Goal: Task Accomplishment & Management: Use online tool/utility

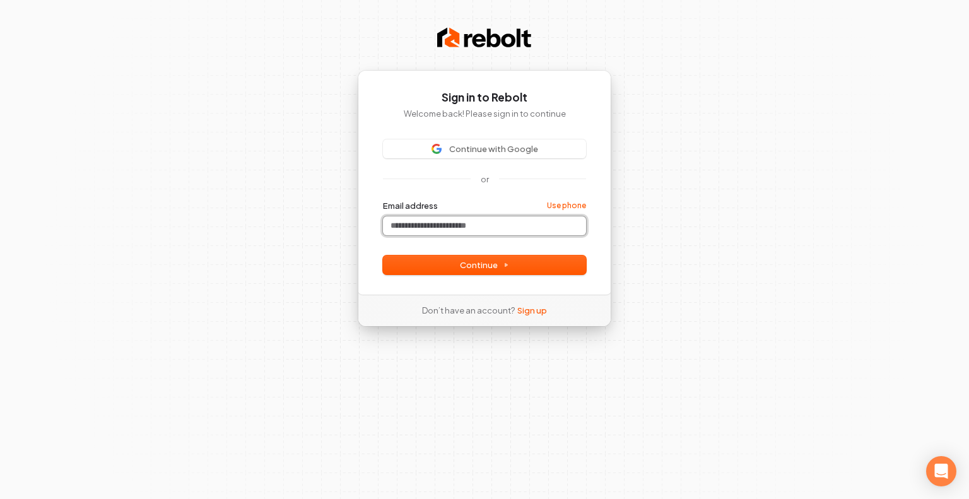
click at [484, 224] on input "Email address" at bounding box center [484, 225] width 203 height 19
click at [469, 221] on input "Email address" at bounding box center [484, 225] width 203 height 19
click at [402, 183] on div "or" at bounding box center [484, 178] width 203 height 11
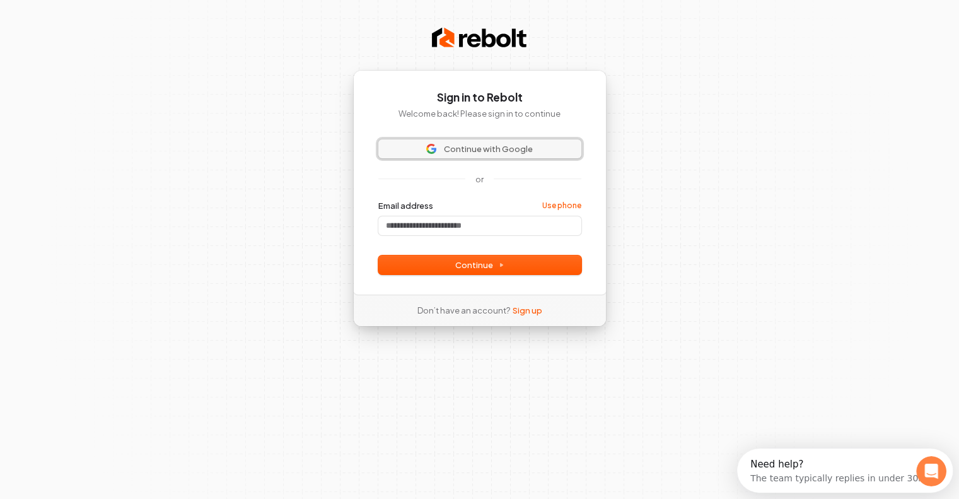
click at [455, 148] on span "Continue with Google" at bounding box center [488, 148] width 89 height 11
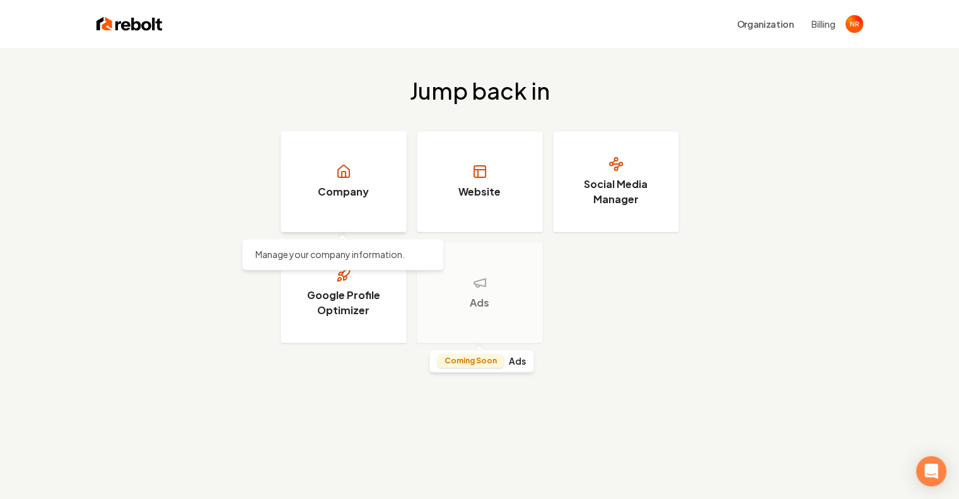
click at [368, 206] on link "Company" at bounding box center [344, 181] width 126 height 101
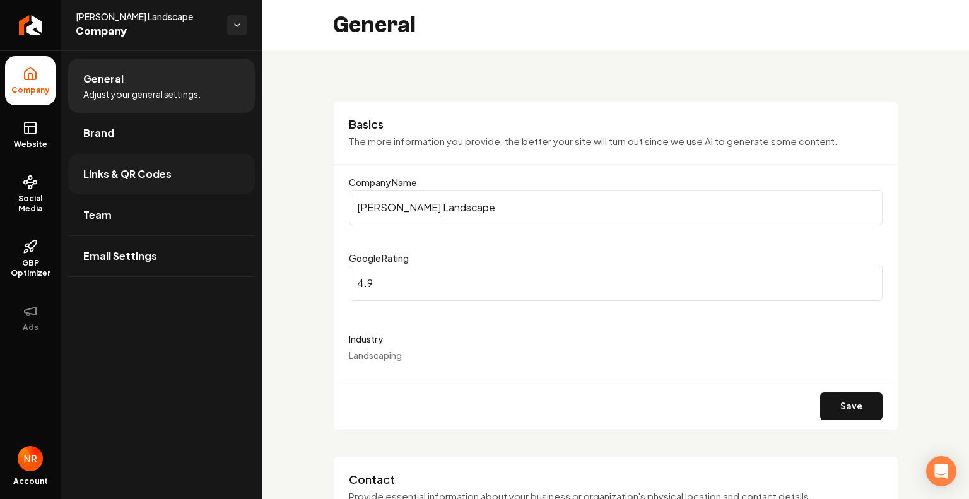
click at [161, 173] on span "Links & QR Codes" at bounding box center [127, 173] width 88 height 15
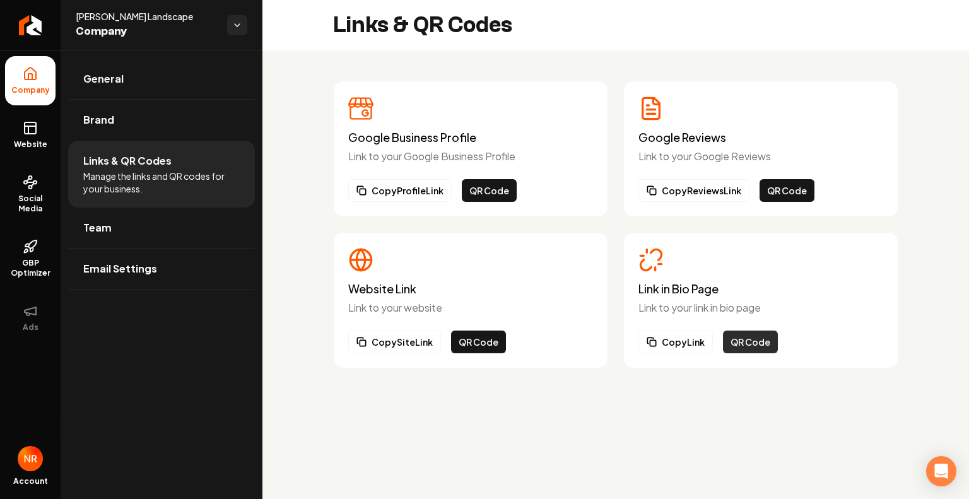
click at [764, 341] on button "QR Code" at bounding box center [750, 341] width 55 height 23
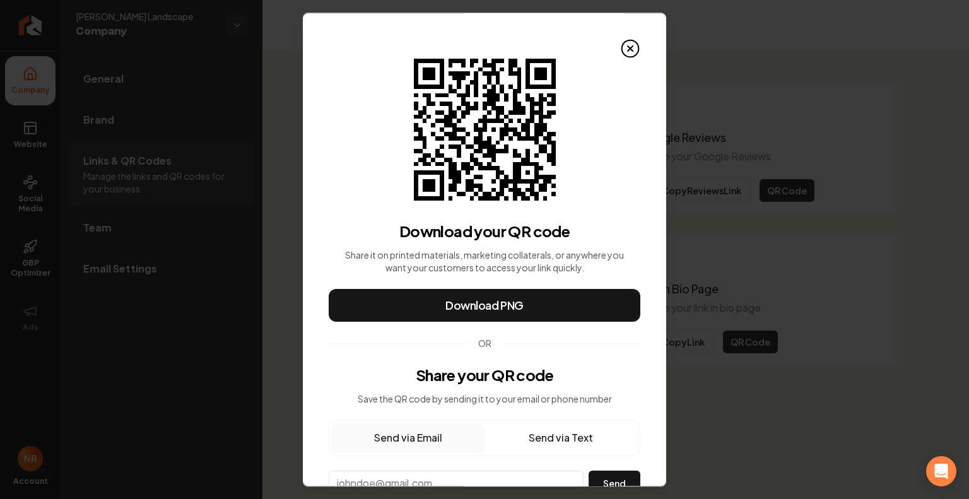
scroll to position [49, 0]
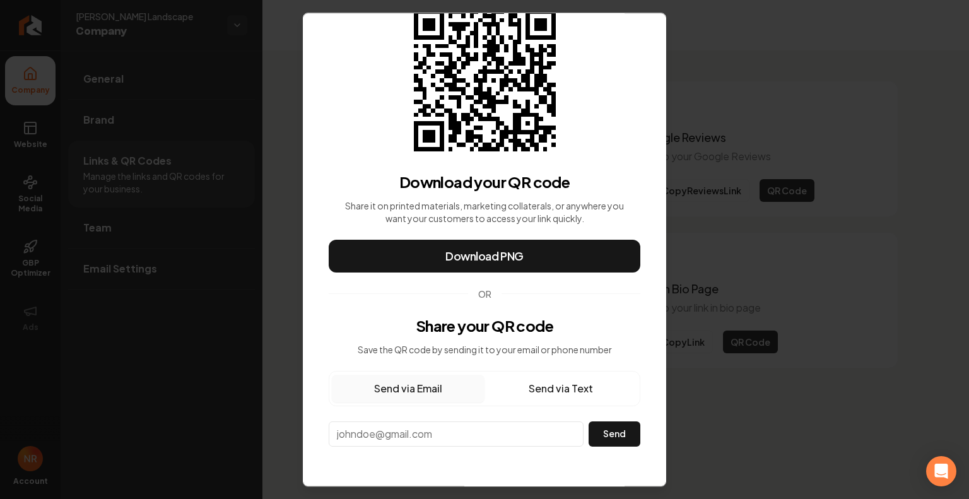
click at [538, 390] on button "Send via Text" at bounding box center [560, 389] width 153 height 28
click at [444, 438] on input "**" at bounding box center [455, 433] width 253 height 22
type input "**********"
click at [610, 434] on button "Send" at bounding box center [614, 433] width 52 height 25
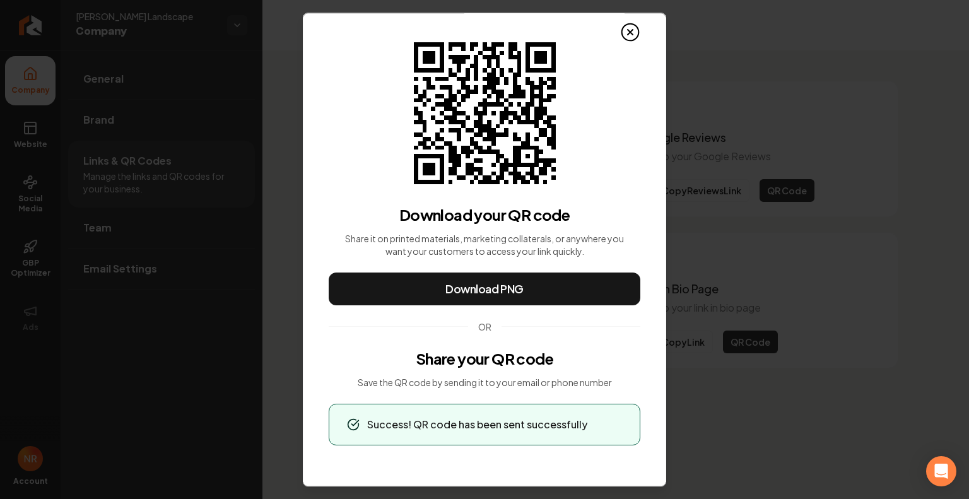
scroll to position [15, 0]
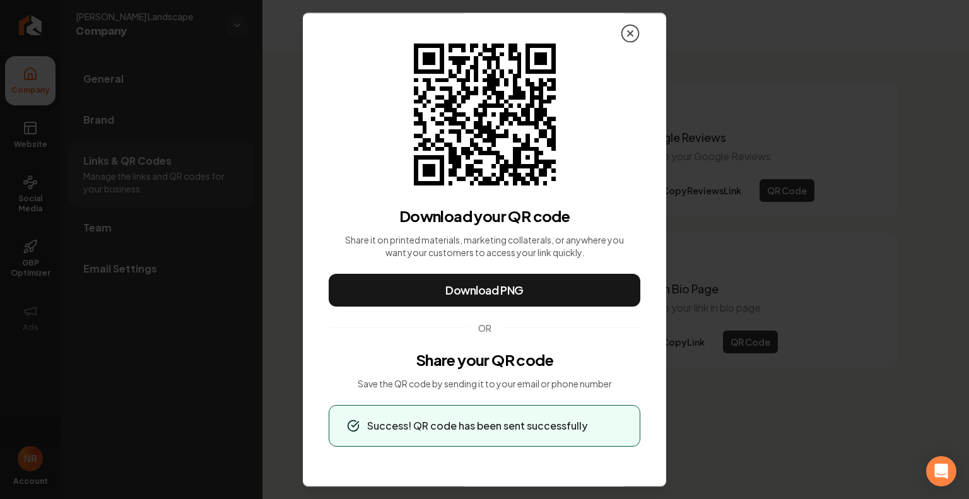
click at [620, 33] on icon at bounding box center [630, 33] width 20 height 20
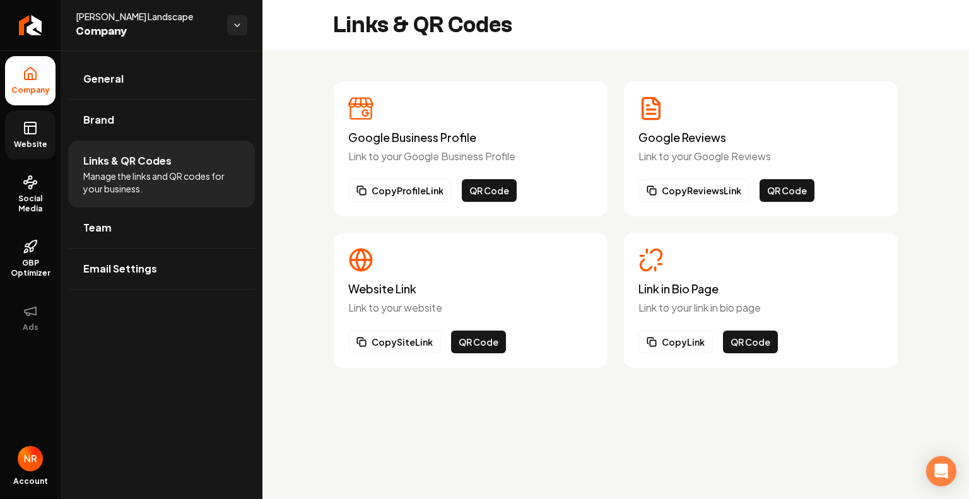
click at [12, 125] on link "Website" at bounding box center [30, 134] width 50 height 49
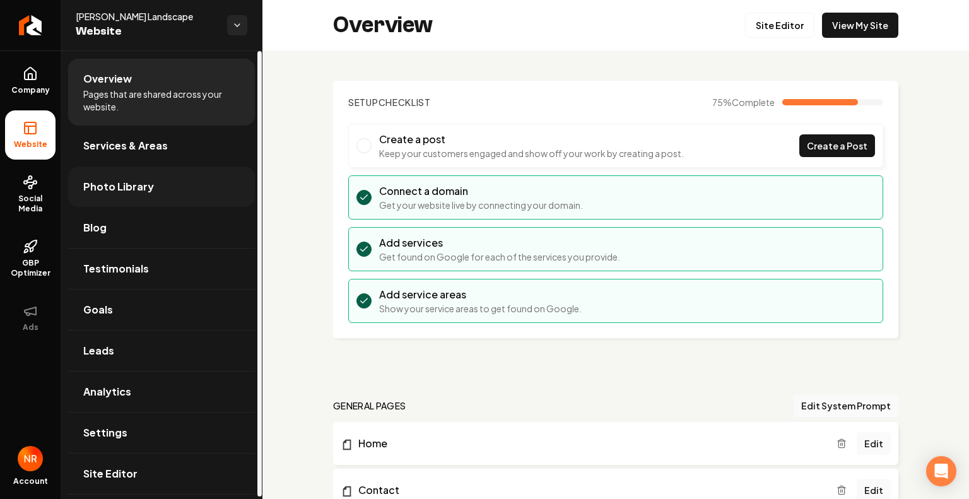
click at [134, 186] on span "Photo Library" at bounding box center [118, 186] width 71 height 15
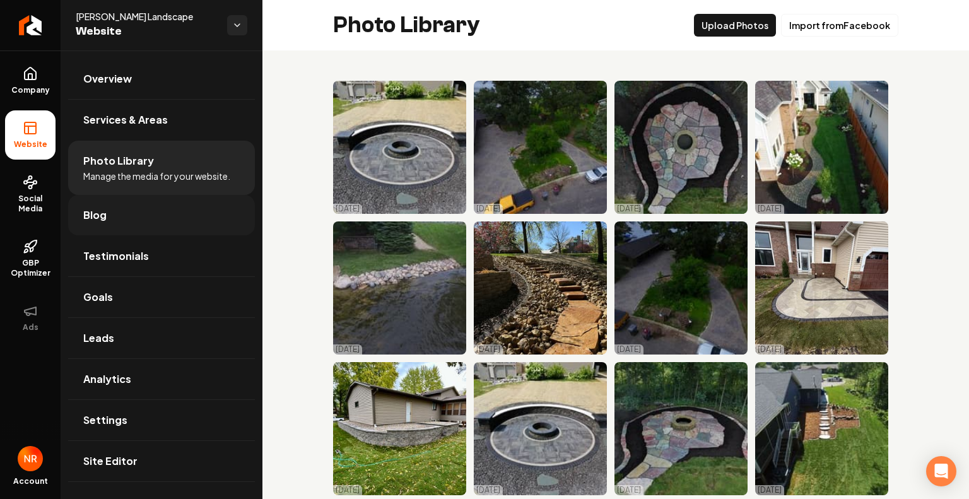
click at [164, 216] on link "Blog" at bounding box center [161, 215] width 187 height 40
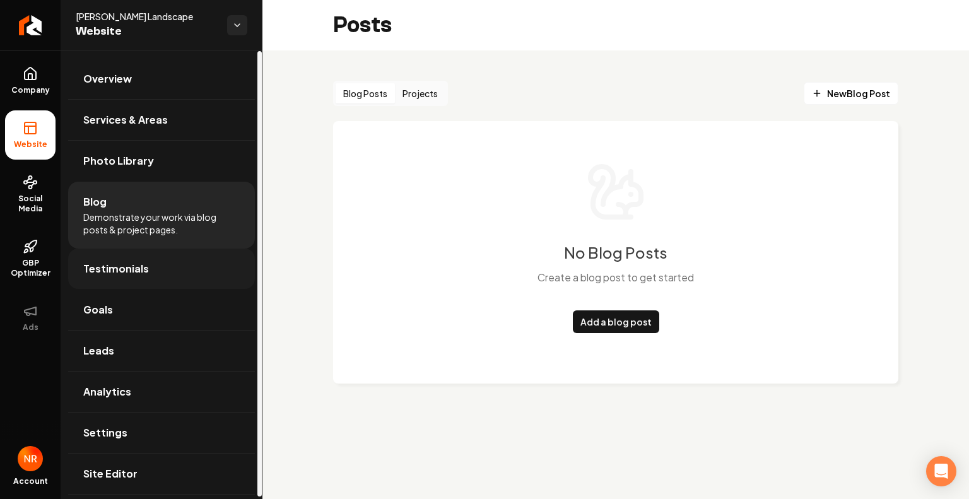
click at [164, 276] on link "Testimonials" at bounding box center [161, 268] width 187 height 40
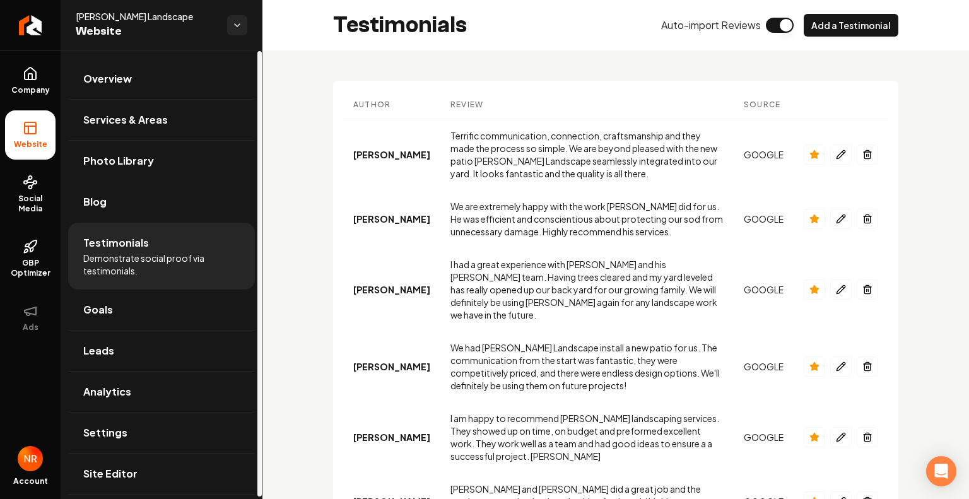
scroll to position [2, 0]
click at [150, 357] on link "Leads" at bounding box center [161, 349] width 187 height 40
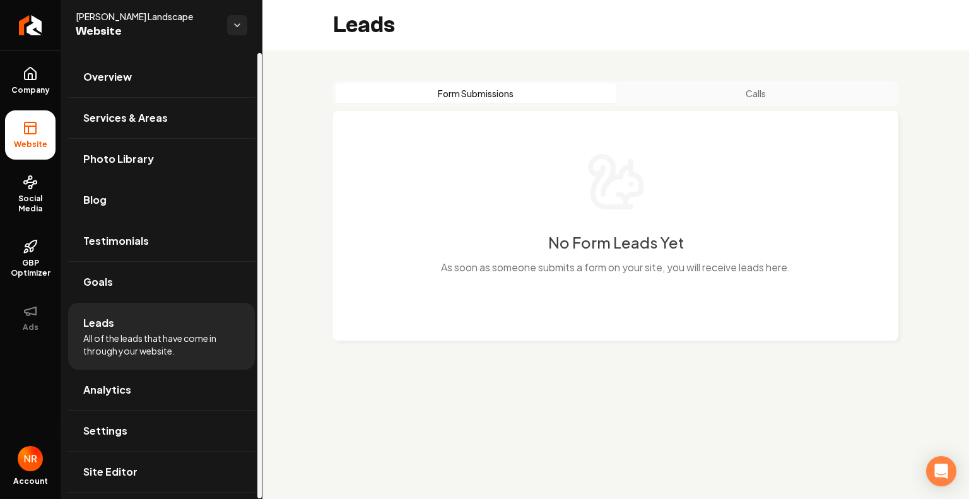
click at [185, 349] on span "All of the leads that have come in through your website." at bounding box center [161, 344] width 156 height 25
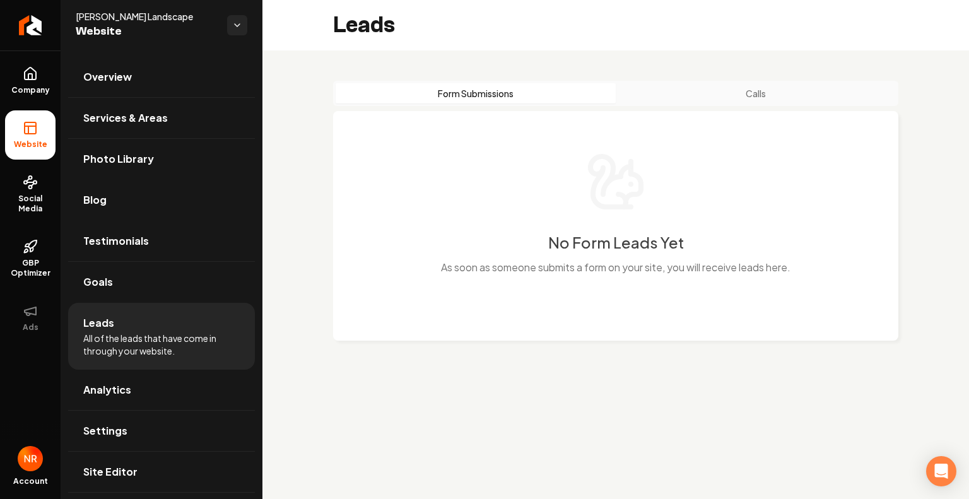
click at [746, 93] on button "Calls" at bounding box center [755, 93] width 280 height 20
click at [23, 184] on icon at bounding box center [30, 182] width 15 height 15
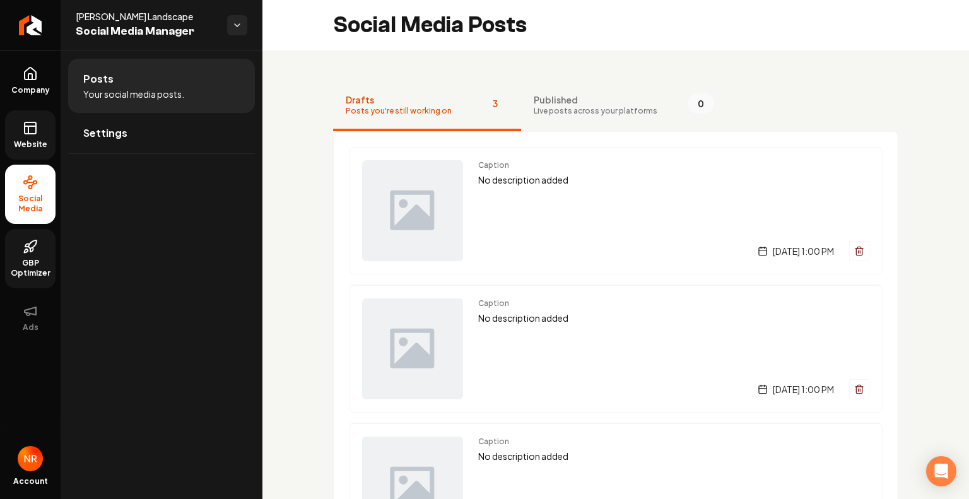
click at [25, 264] on span "GBP Optimizer" at bounding box center [30, 268] width 50 height 20
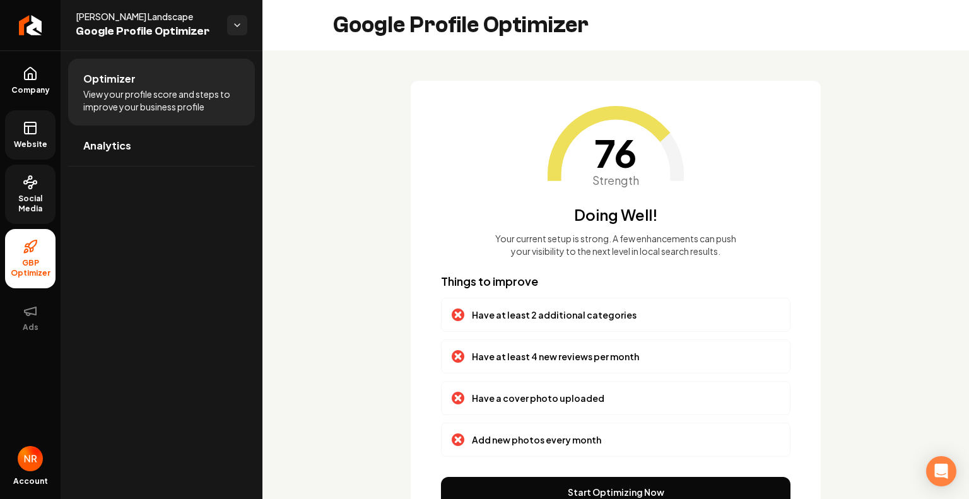
scroll to position [62, 0]
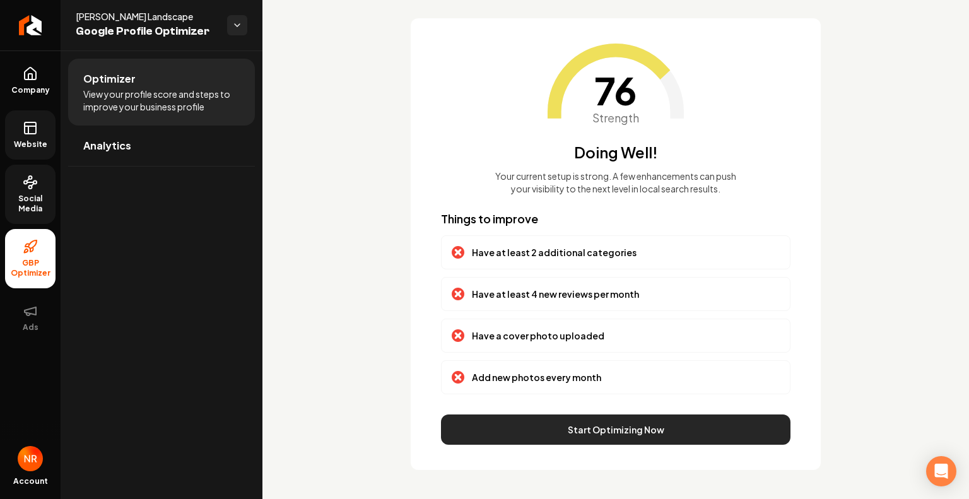
click at [602, 424] on button "Start Optimizing Now" at bounding box center [615, 429] width 349 height 30
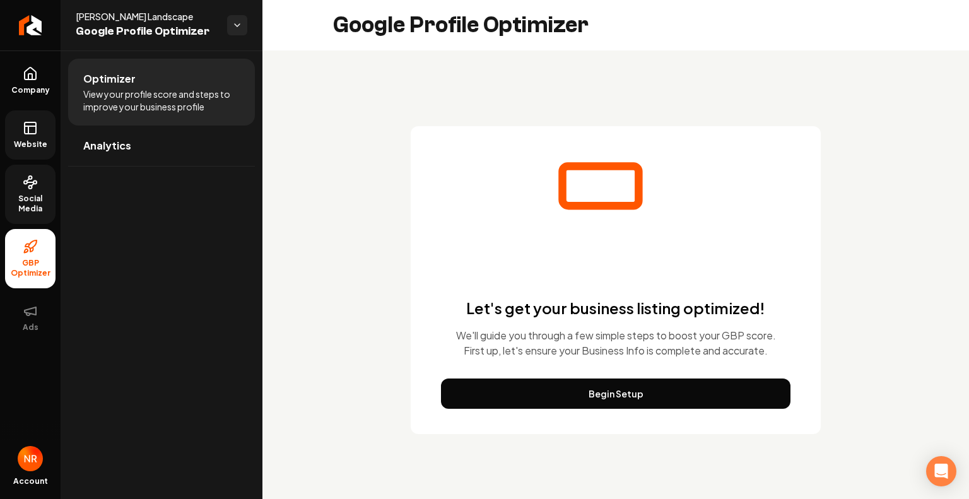
scroll to position [0, 0]
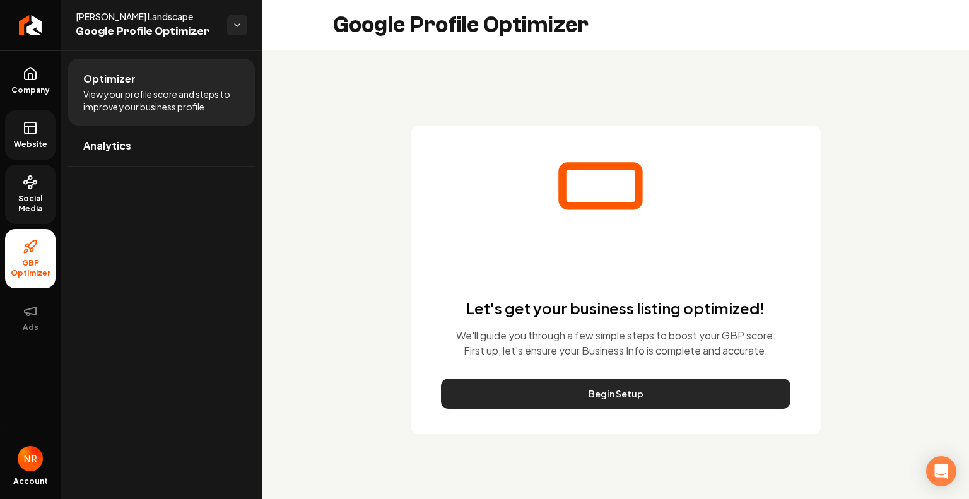
click at [618, 390] on button "Begin Setup" at bounding box center [615, 393] width 349 height 30
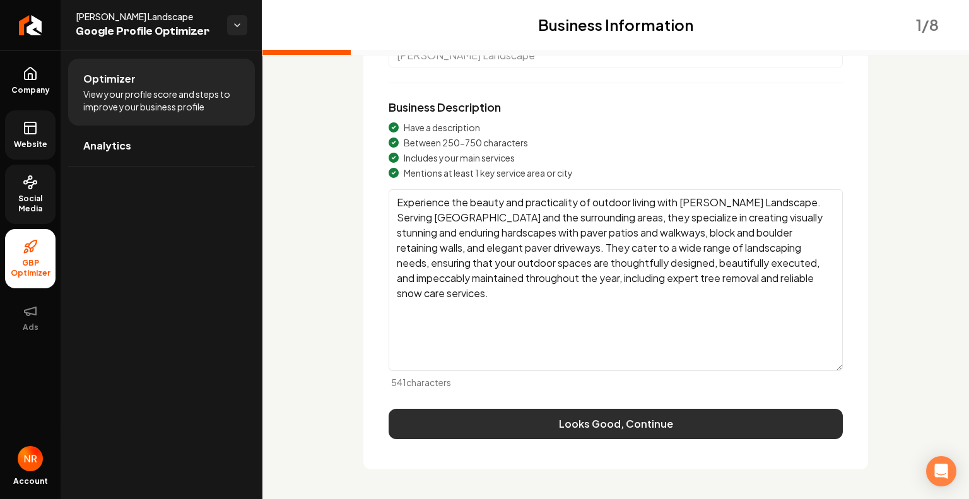
click at [598, 421] on button "Looks Good, Continue" at bounding box center [615, 424] width 454 height 30
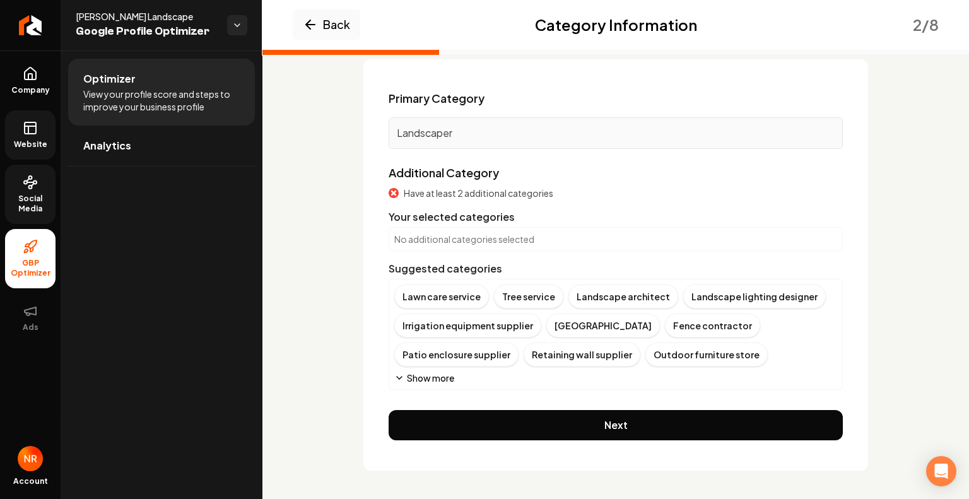
click at [431, 376] on button "Show more" at bounding box center [424, 377] width 60 height 13
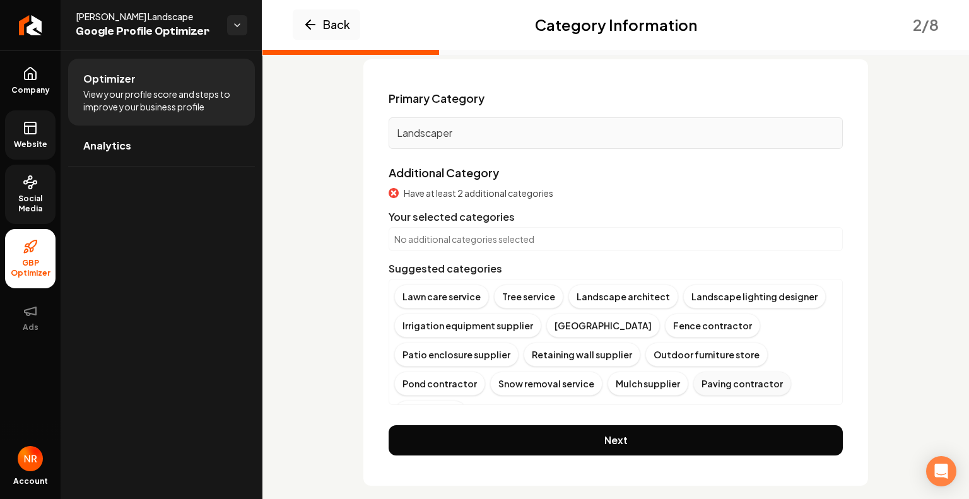
click at [719, 385] on div "Paving contractor" at bounding box center [742, 383] width 98 height 24
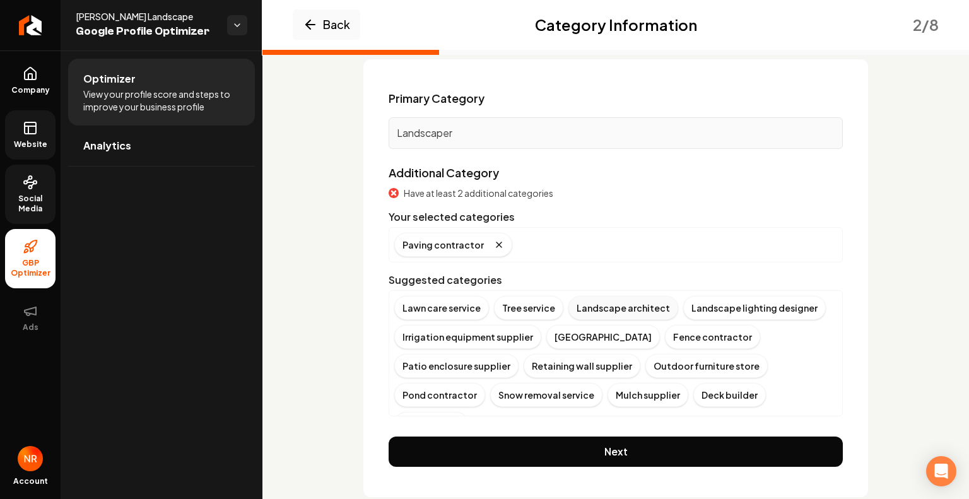
click at [620, 311] on div "Landscape architect" at bounding box center [623, 308] width 110 height 24
click at [530, 301] on div "Tree service" at bounding box center [528, 308] width 69 height 24
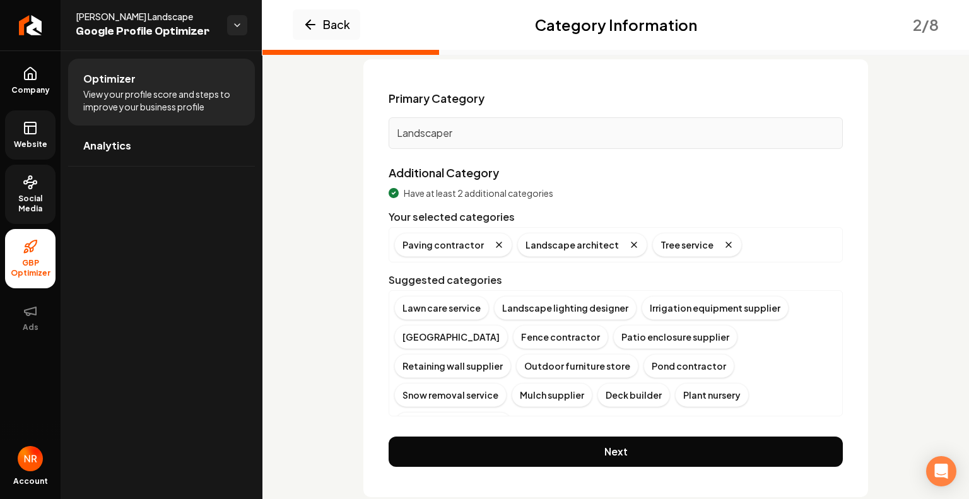
scroll to position [93, 0]
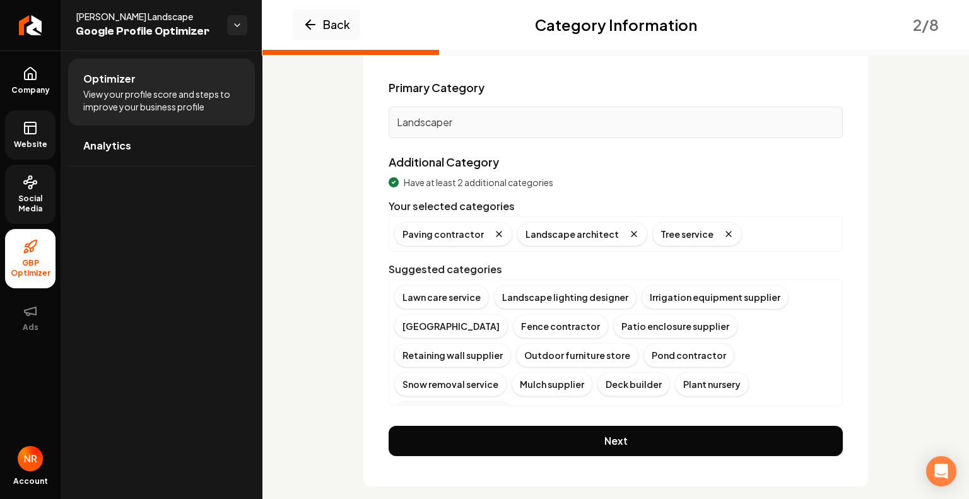
click at [512, 401] on div "Excavating contractor" at bounding box center [453, 413] width 118 height 24
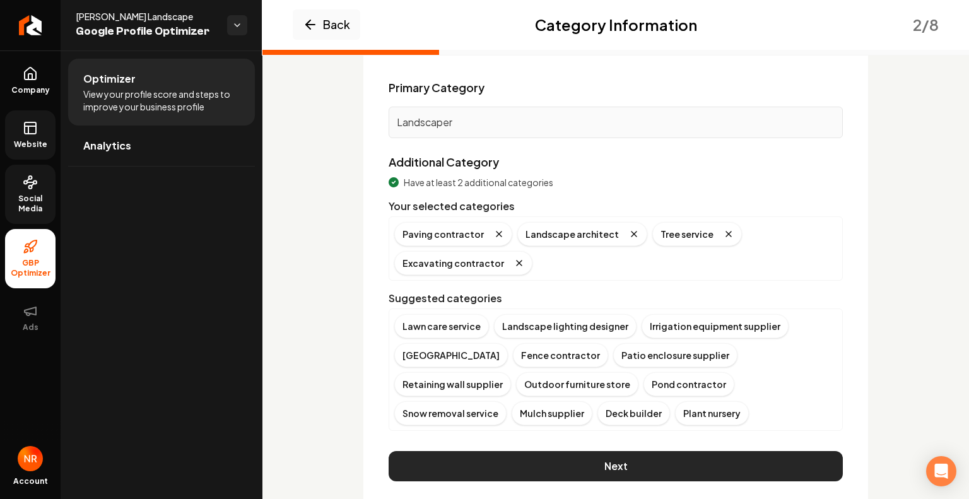
click at [612, 466] on button "Next" at bounding box center [615, 466] width 454 height 30
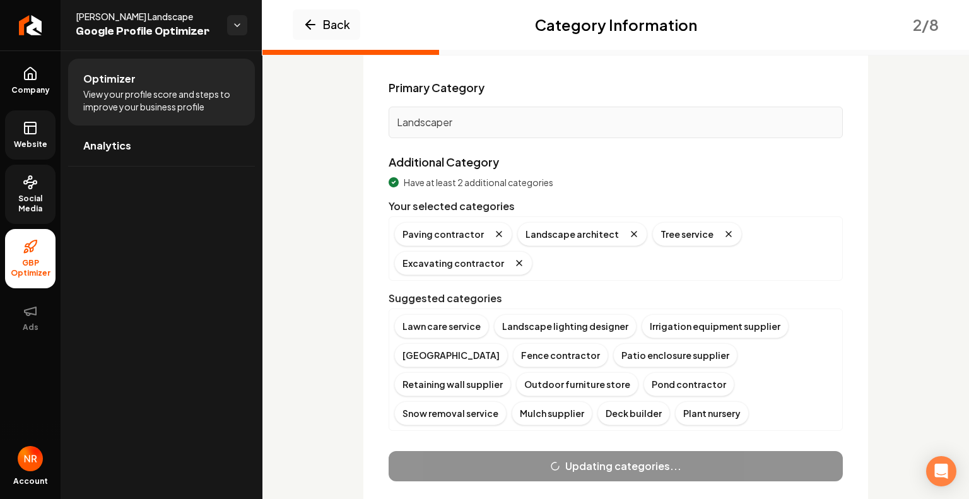
scroll to position [81, 0]
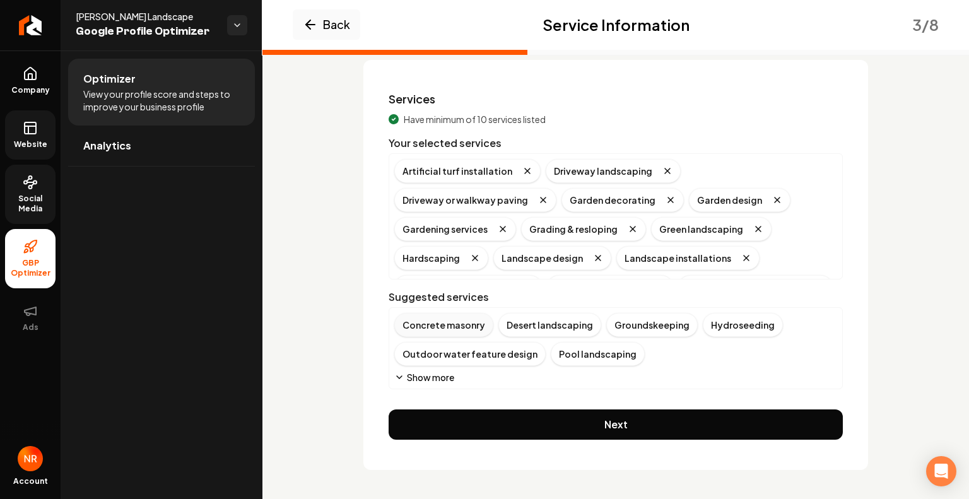
click at [441, 323] on div "Concrete masonry" at bounding box center [443, 325] width 99 height 24
click at [709, 326] on div "Outdoor water feature design" at bounding box center [759, 325] width 151 height 24
click at [437, 383] on div "Desert landscaping Groundskeeping Hydroseeding Pool landscaping Cabling & braci…" at bounding box center [615, 348] width 454 height 82
click at [433, 375] on button "Show more" at bounding box center [424, 377] width 60 height 13
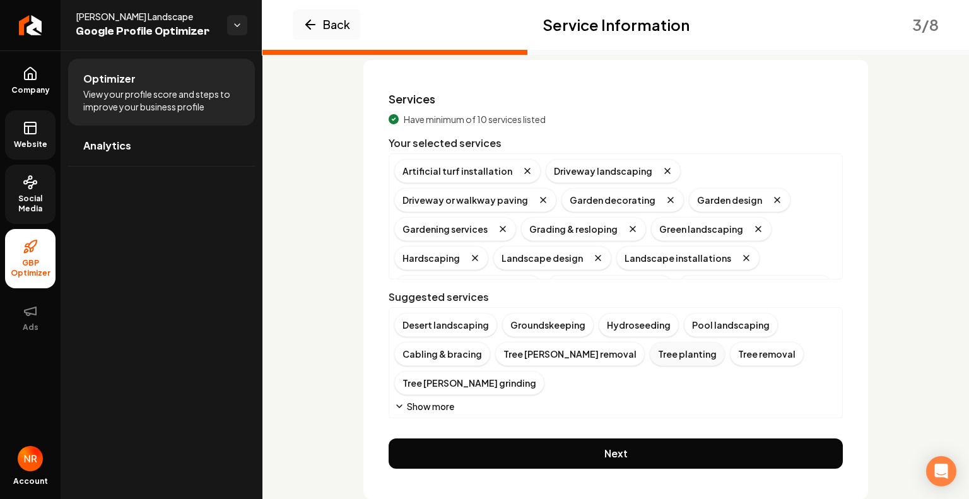
click at [649, 356] on div "Tree planting" at bounding box center [686, 354] width 75 height 24
click at [649, 356] on div "Tree removal" at bounding box center [686, 354] width 74 height 24
click at [706, 328] on div "Pool landscaping" at bounding box center [731, 325] width 94 height 24
click at [433, 403] on button "Show more" at bounding box center [424, 406] width 60 height 13
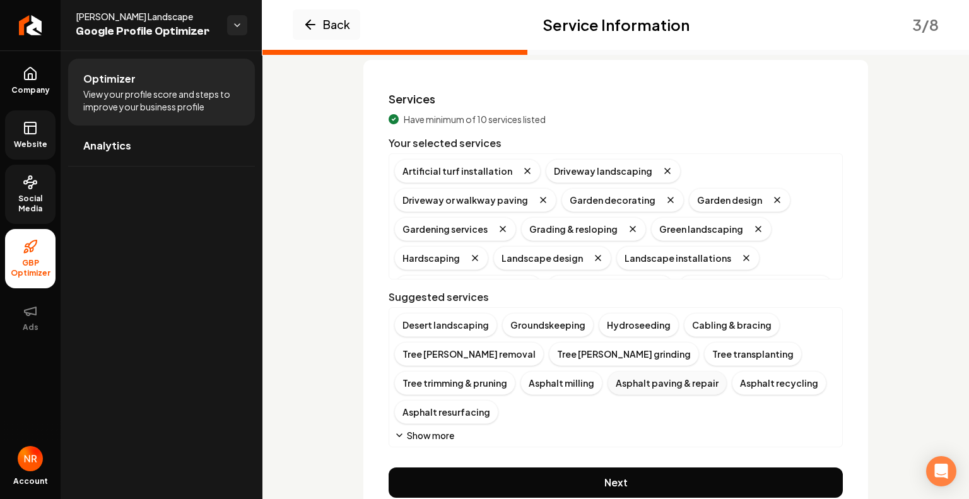
scroll to position [110, 0]
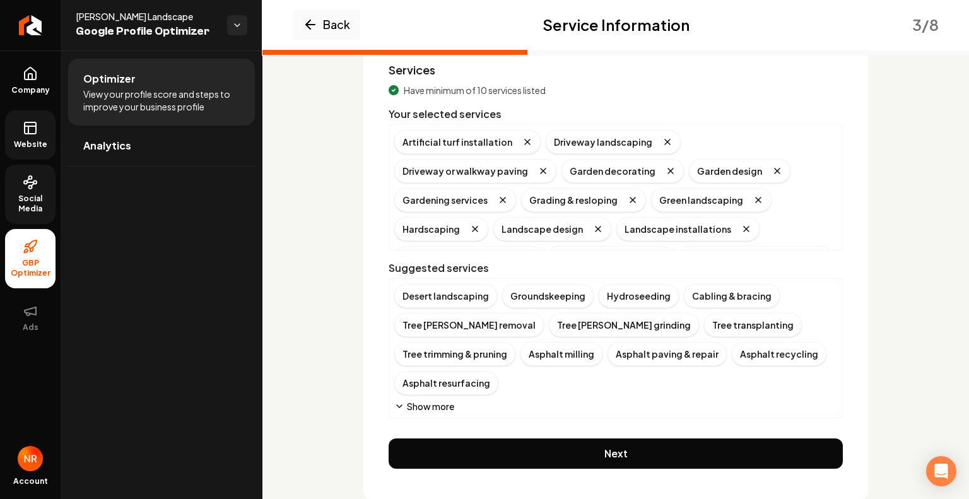
click at [426, 400] on button "Show more" at bounding box center [424, 406] width 60 height 13
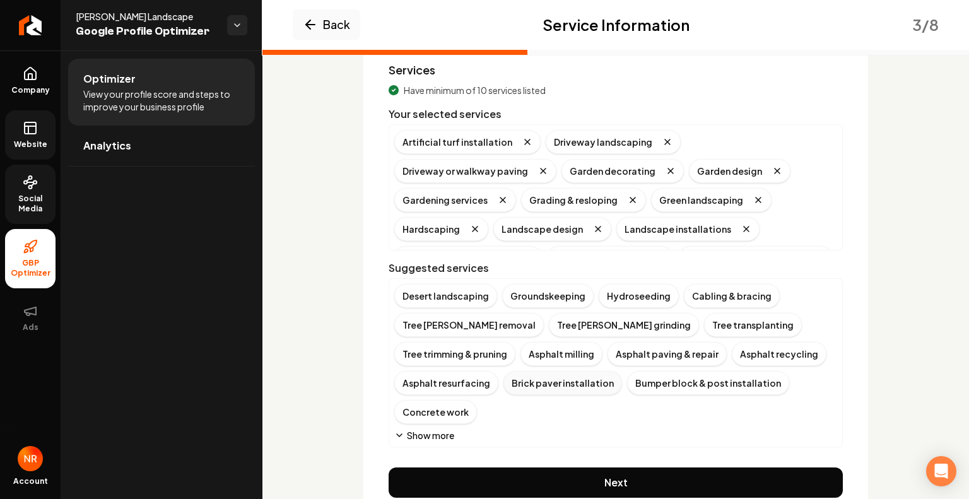
click at [503, 377] on div "Brick paver installation" at bounding box center [562, 383] width 119 height 24
click at [427, 429] on button "Show more" at bounding box center [424, 435] width 60 height 13
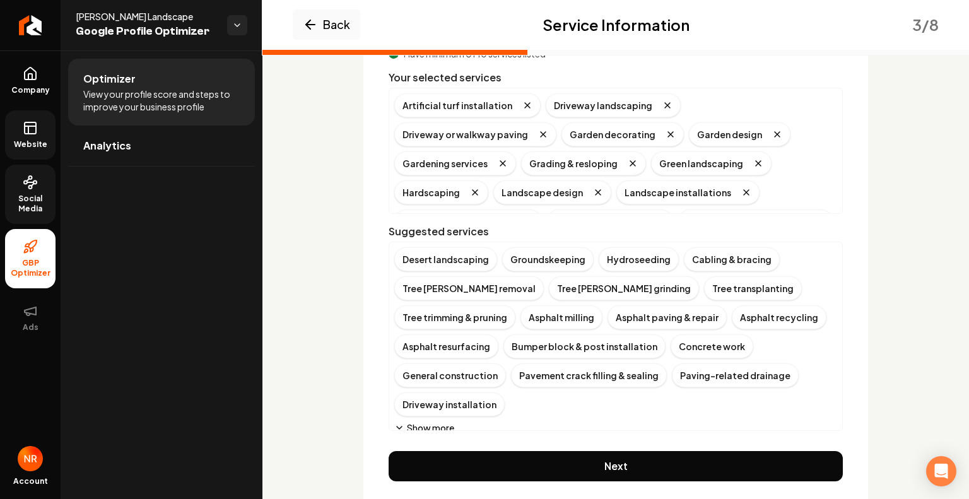
scroll to position [152, 0]
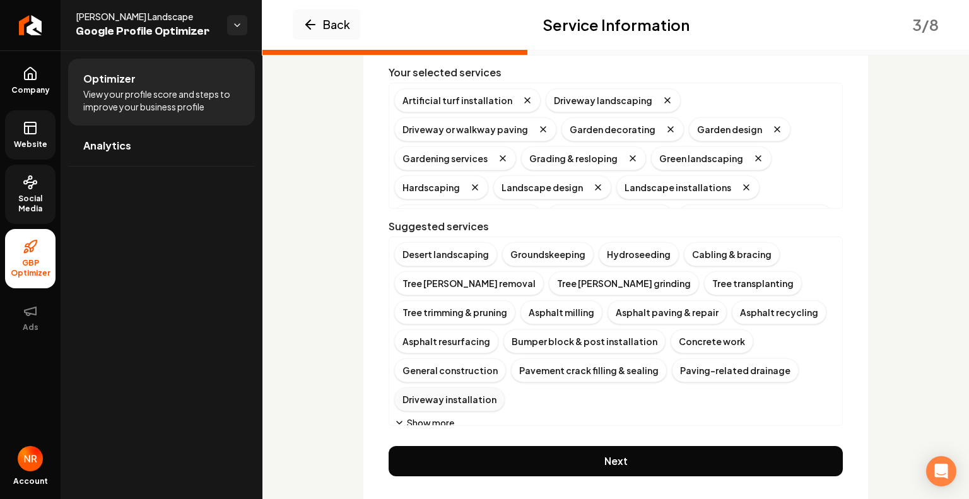
click at [504, 387] on div "Driveway installation" at bounding box center [449, 399] width 110 height 24
click at [427, 416] on button "Show more" at bounding box center [424, 422] width 60 height 13
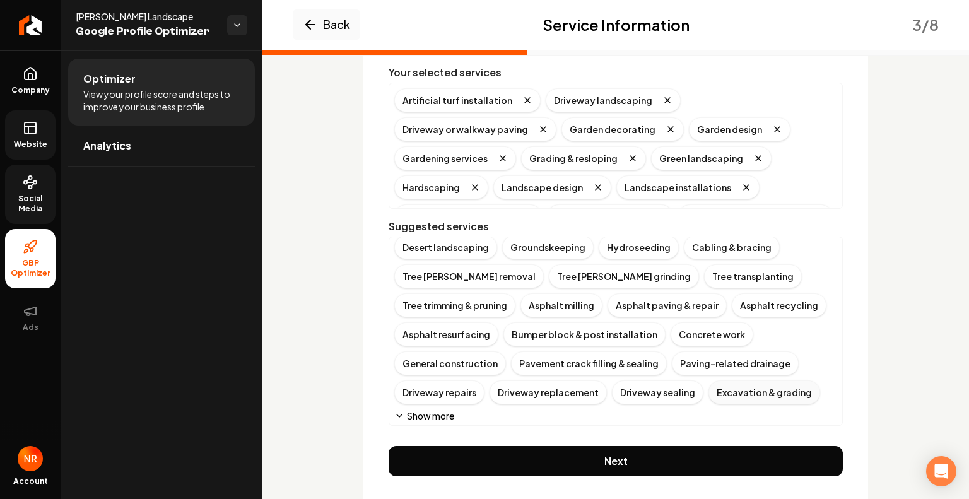
click at [708, 397] on div "Excavation & grading" at bounding box center [764, 392] width 112 height 24
click at [421, 410] on button "Show more" at bounding box center [424, 415] width 60 height 13
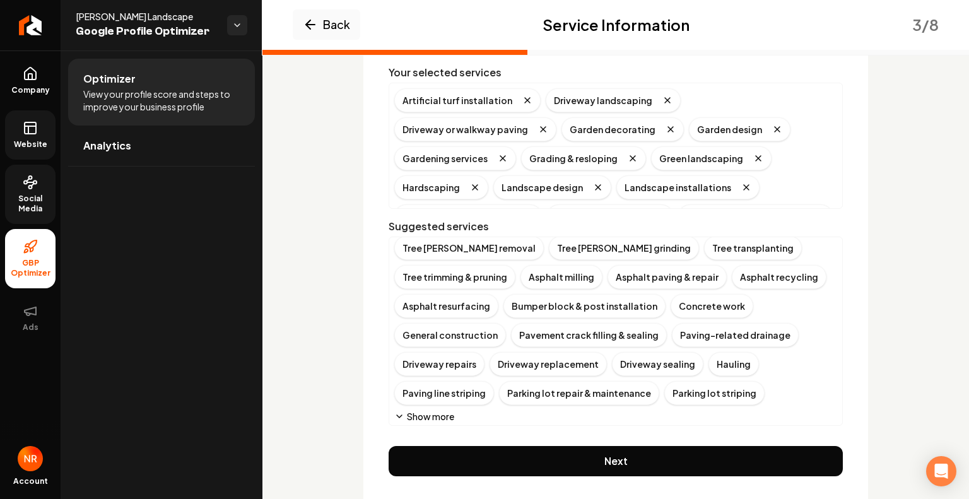
click at [419, 415] on button "Show more" at bounding box center [424, 416] width 60 height 13
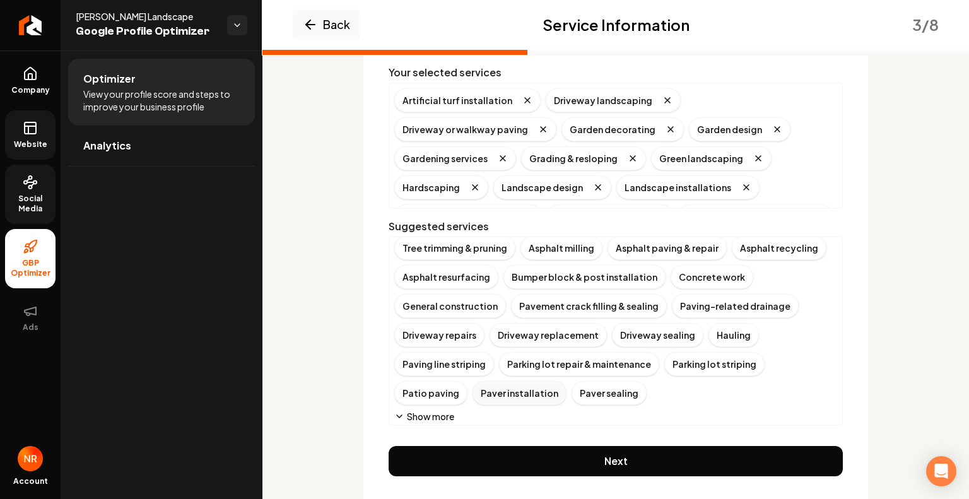
click at [566, 381] on div "Paver installation" at bounding box center [519, 393] width 94 height 24
click at [467, 381] on div "Patio paving" at bounding box center [430, 393] width 73 height 24
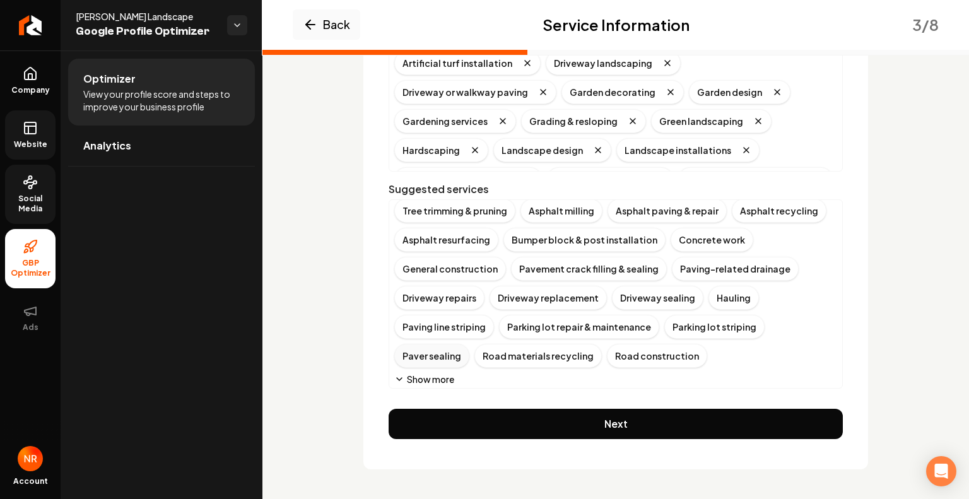
click at [469, 344] on div "Paver sealing" at bounding box center [431, 356] width 75 height 24
click at [435, 373] on button "Show more" at bounding box center [424, 379] width 60 height 13
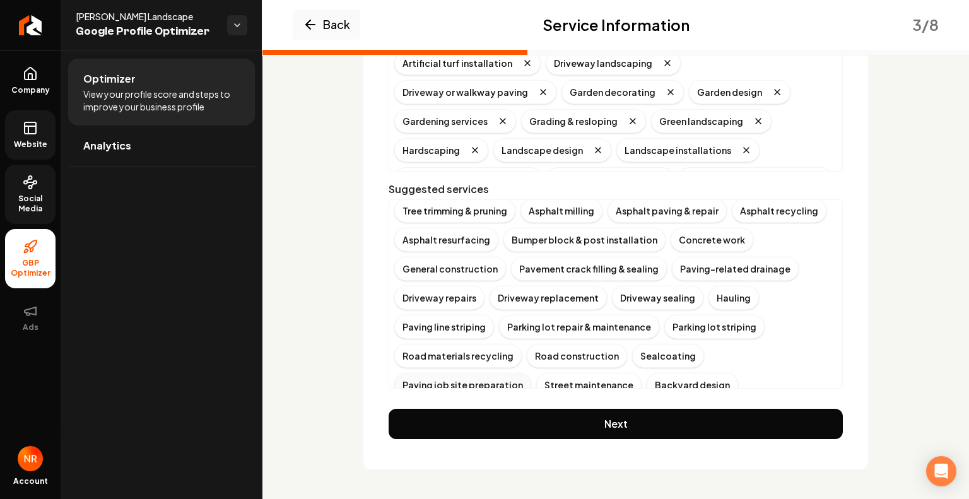
scroll to position [93, 0]
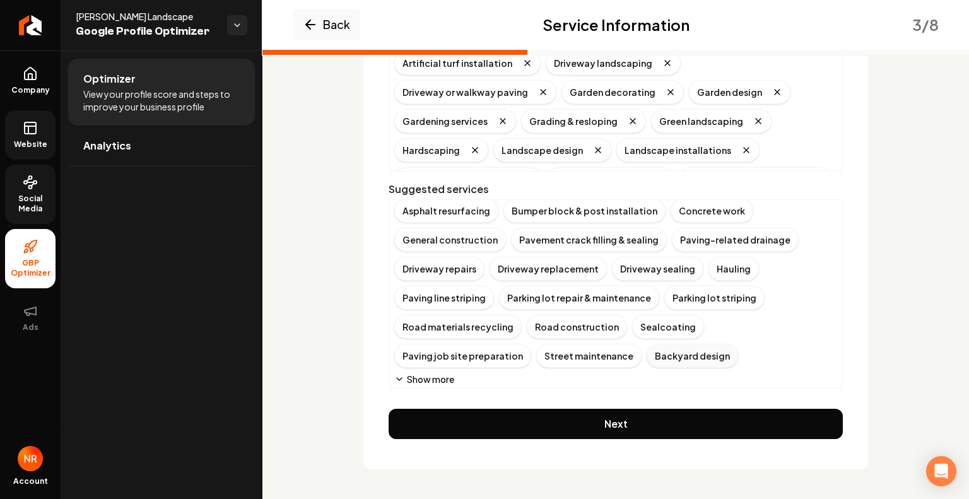
click at [646, 360] on div "Backyard design" at bounding box center [691, 356] width 91 height 24
click at [433, 377] on button "Show more" at bounding box center [424, 379] width 60 height 13
click at [754, 352] on div "Patio design" at bounding box center [790, 356] width 73 height 24
click at [504, 373] on div "Retaining wall design" at bounding box center [449, 385] width 110 height 24
click at [421, 402] on button "Show more" at bounding box center [424, 408] width 60 height 13
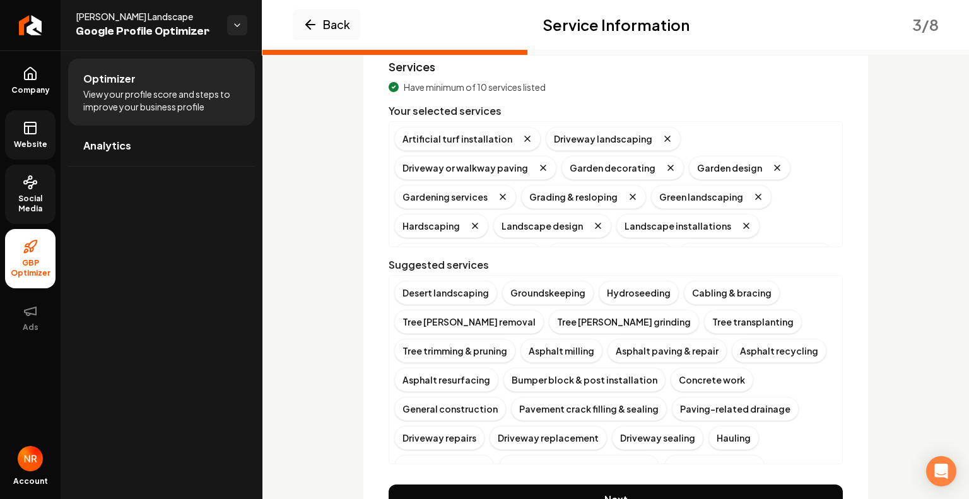
scroll to position [115, 0]
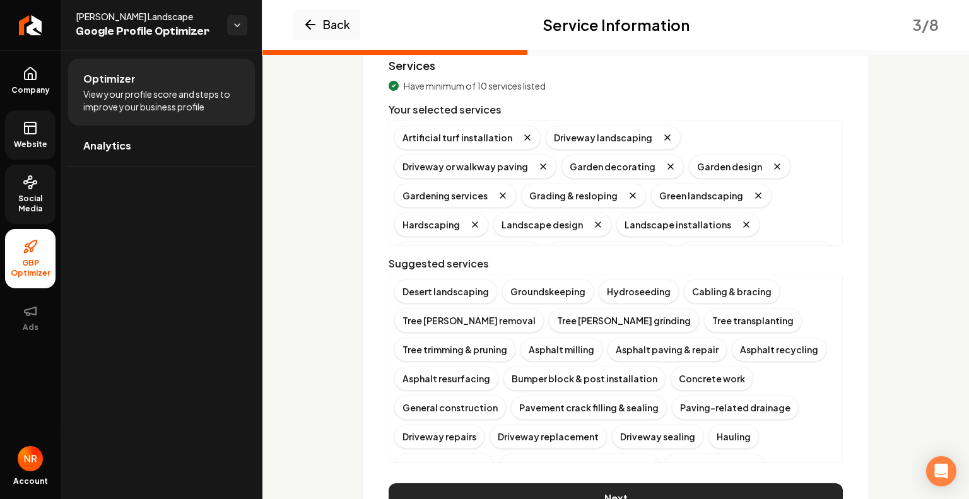
click at [633, 498] on button "Next" at bounding box center [615, 498] width 454 height 30
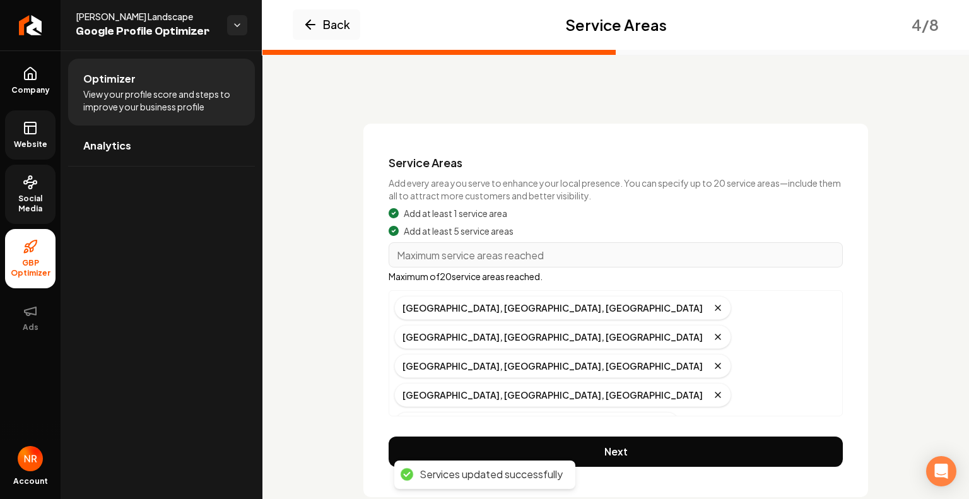
scroll to position [45, 0]
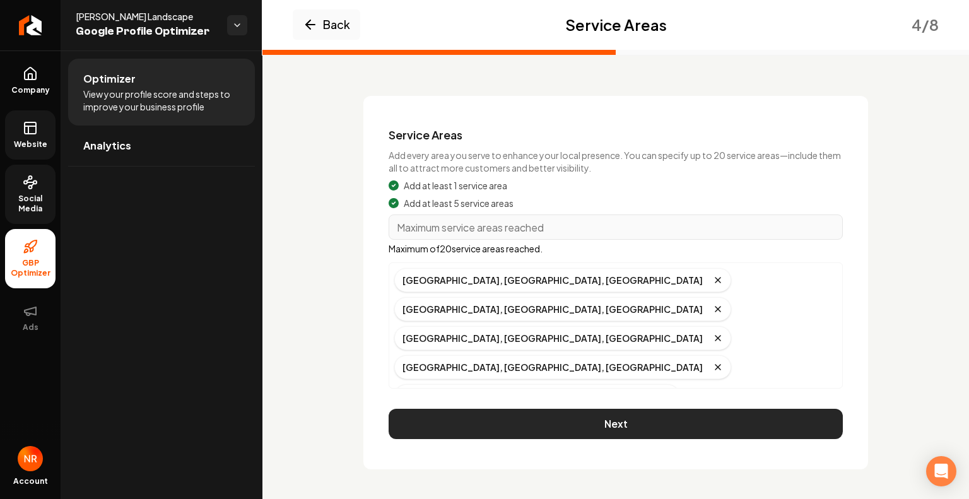
click at [593, 416] on button "Next" at bounding box center [615, 424] width 454 height 30
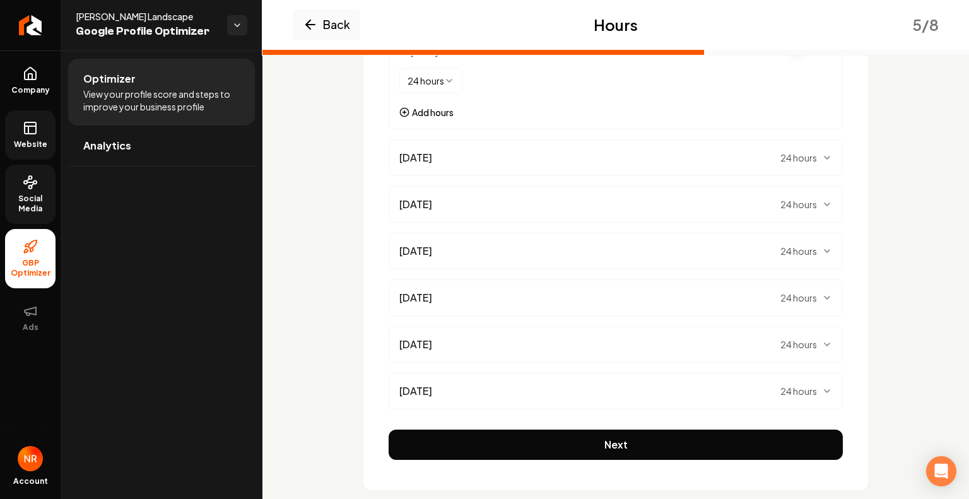
scroll to position [277, 0]
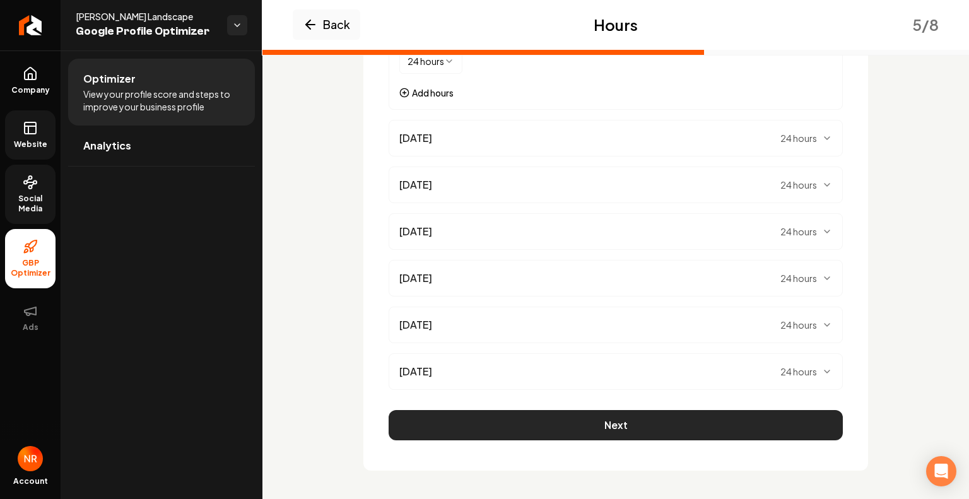
click at [621, 433] on button "Next" at bounding box center [615, 425] width 454 height 30
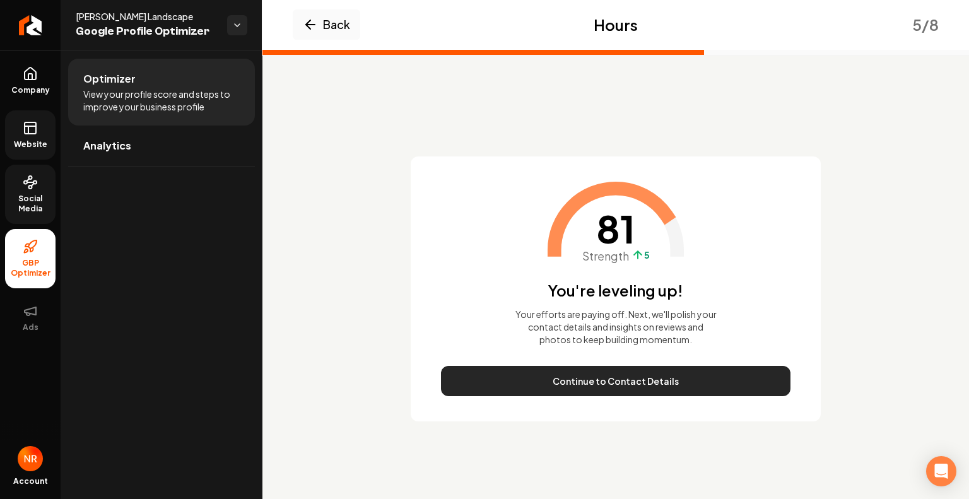
click at [612, 378] on button "Continue to Contact Details" at bounding box center [615, 381] width 349 height 30
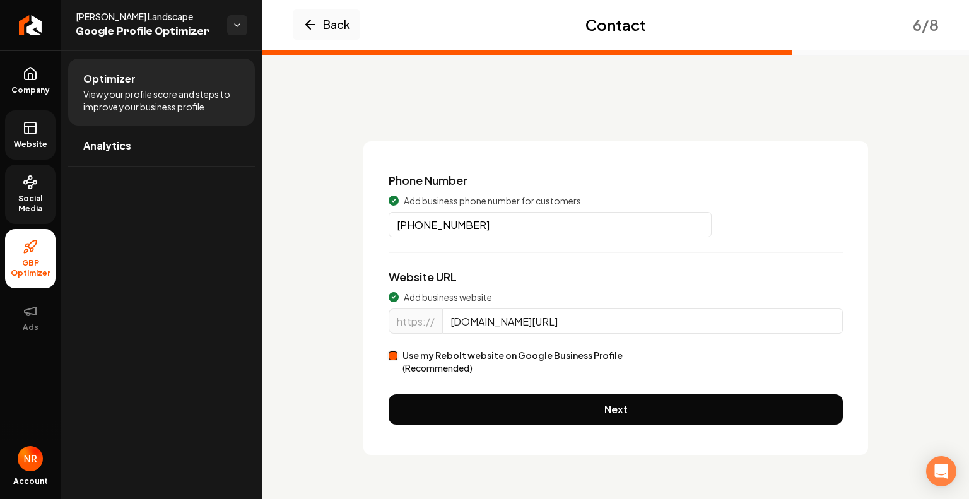
click at [396, 355] on button "Use my Rebolt website on Google Business Profile (Recommended)" at bounding box center [392, 355] width 9 height 9
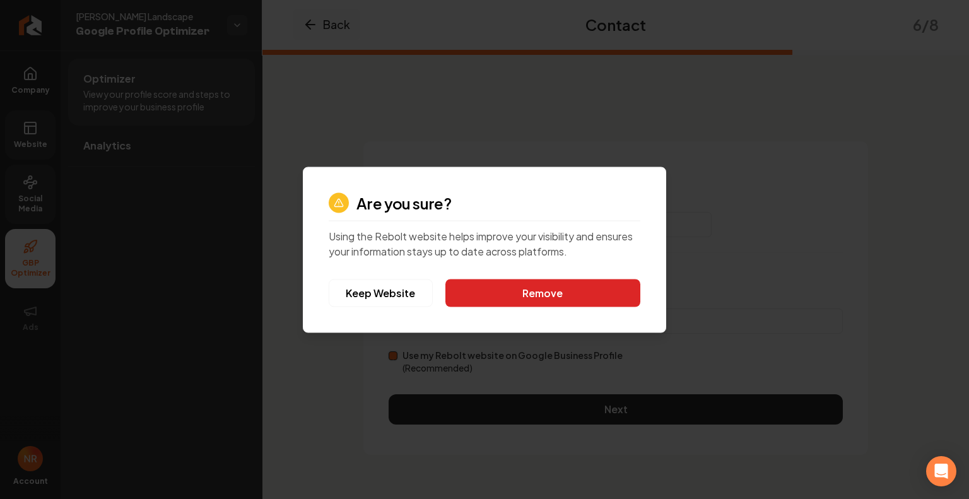
click at [484, 294] on button "Remove" at bounding box center [542, 293] width 195 height 28
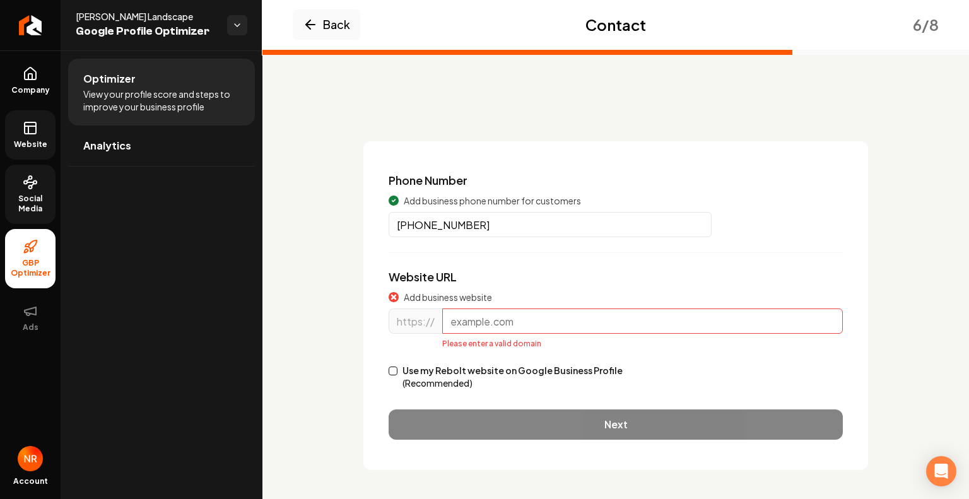
click at [391, 371] on button "Use my Rebolt website on Google Business Profile (Recommended)" at bounding box center [392, 370] width 9 height 9
type input "[DOMAIN_NAME]"
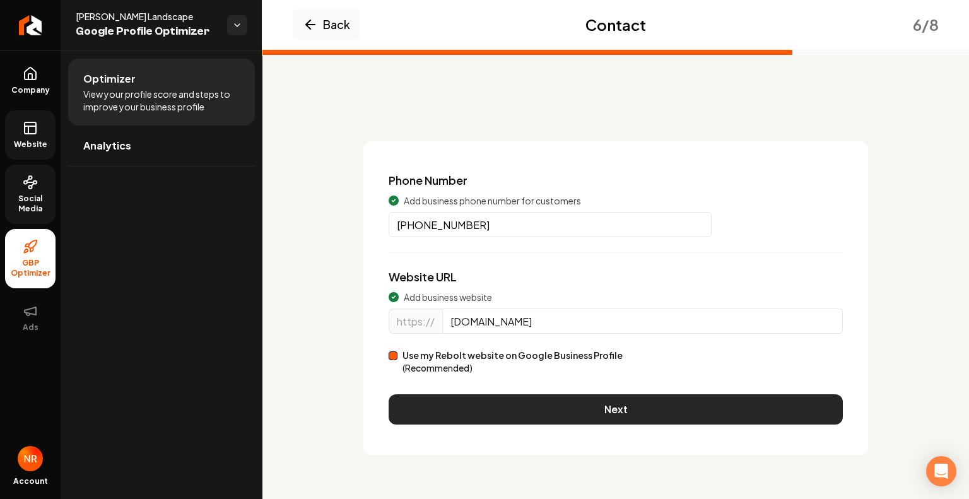
click at [564, 404] on button "Next" at bounding box center [615, 409] width 454 height 30
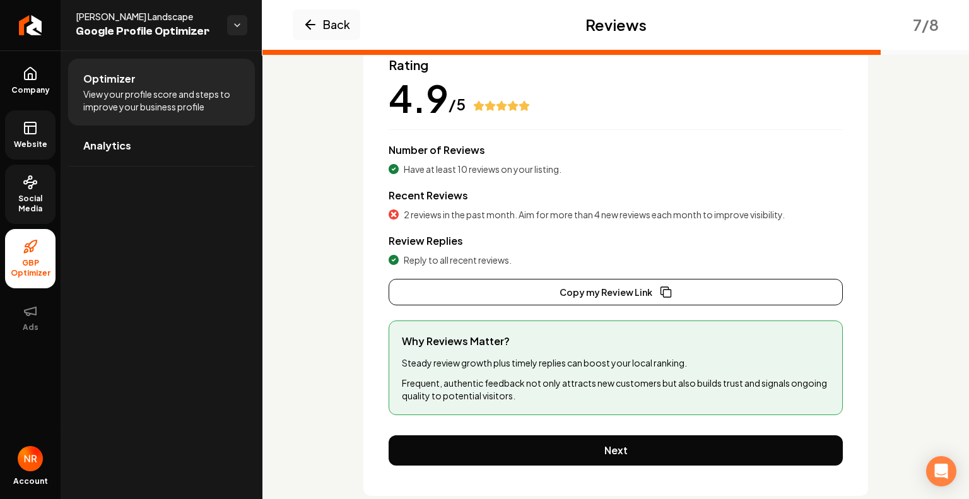
scroll to position [116, 0]
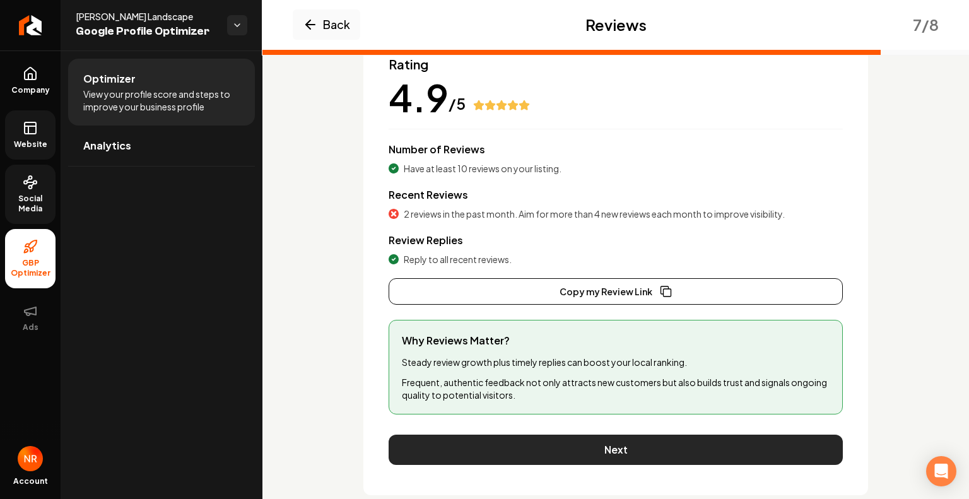
click at [632, 445] on button "Next" at bounding box center [615, 449] width 454 height 30
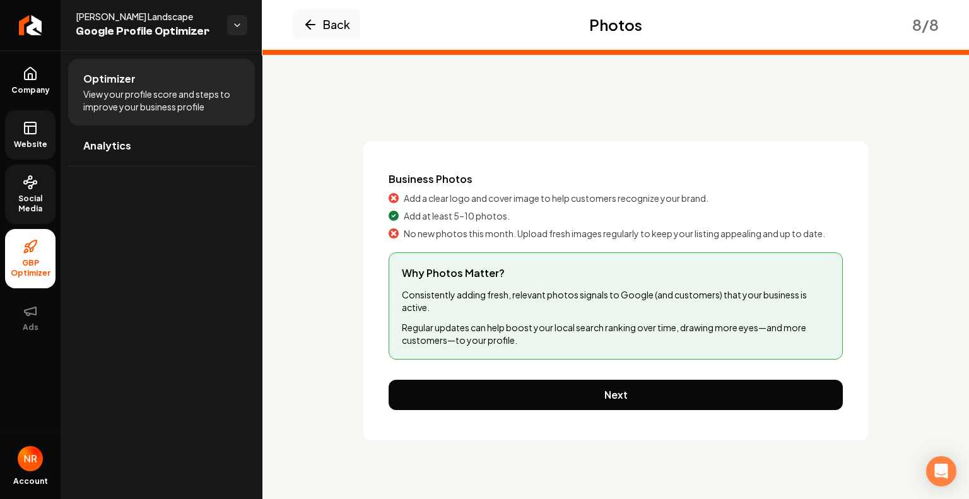
scroll to position [0, 0]
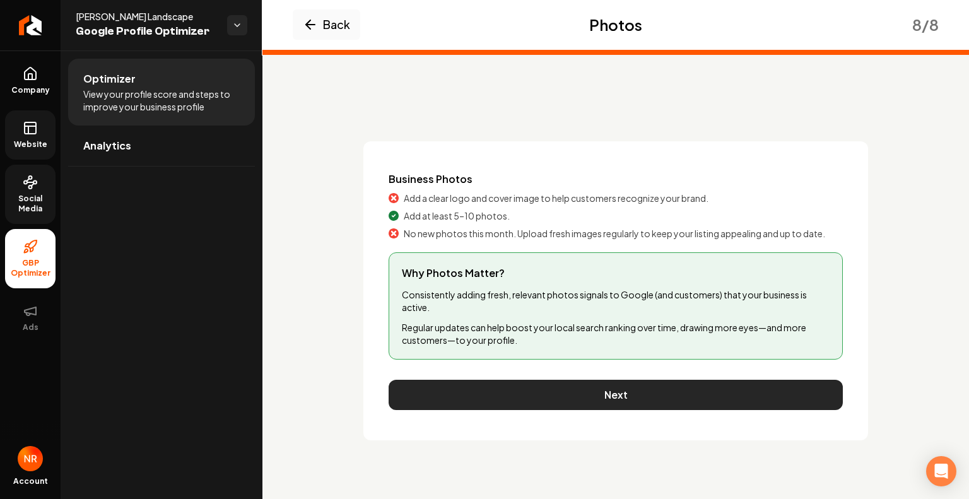
click at [593, 391] on button "Next" at bounding box center [615, 395] width 454 height 30
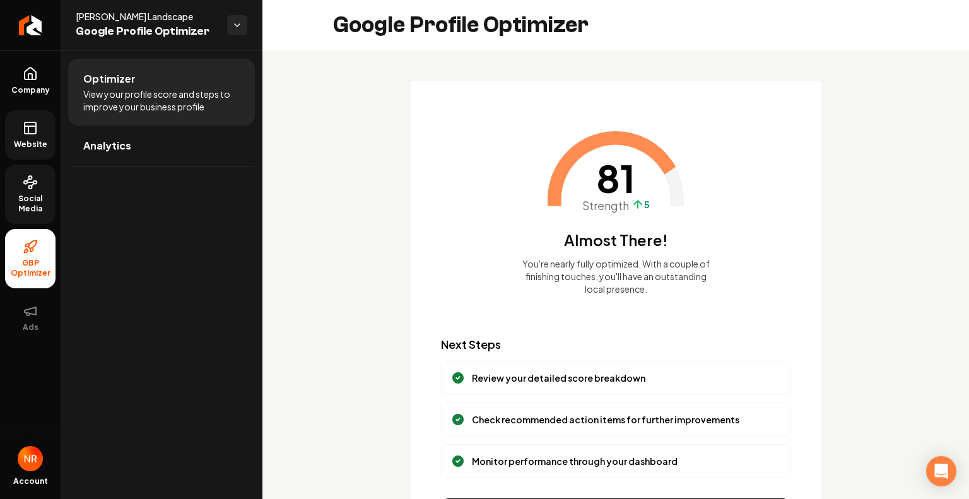
scroll to position [84, 0]
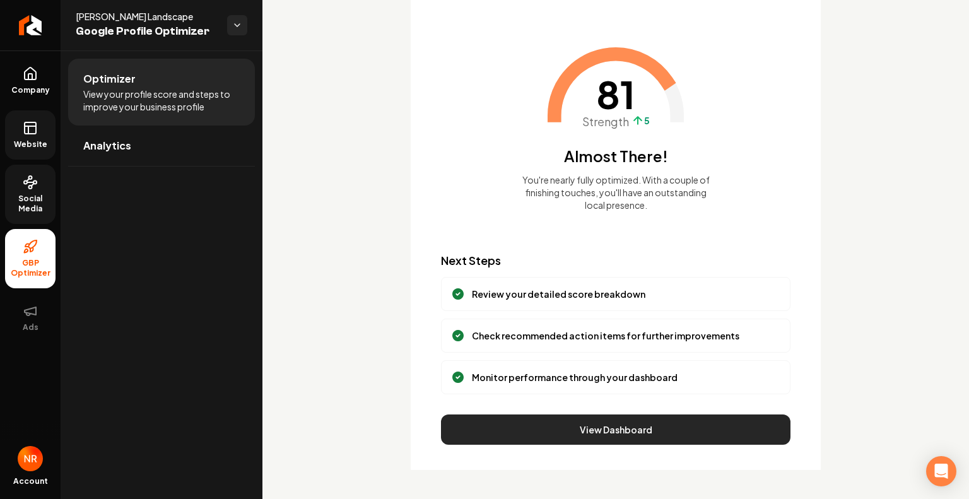
click at [574, 423] on button "View Dashboard" at bounding box center [615, 429] width 349 height 30
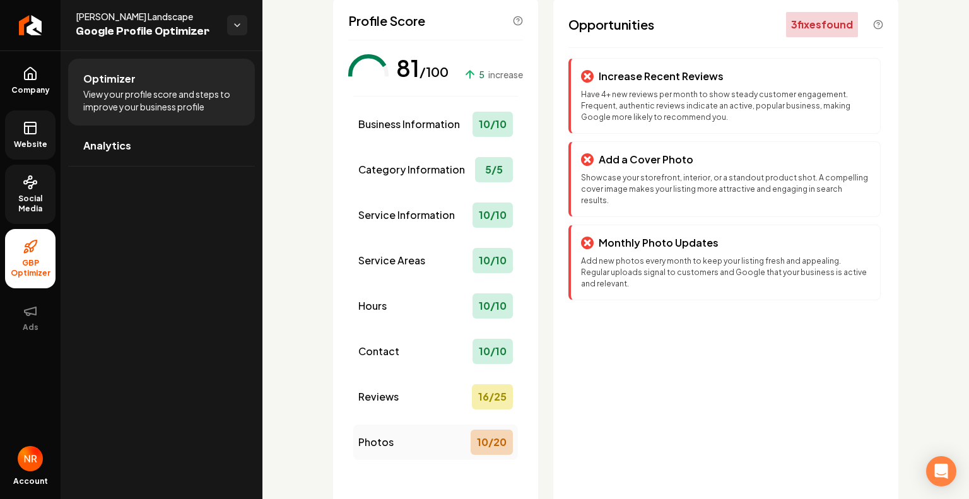
click at [441, 446] on div "Photos 10 / 20" at bounding box center [435, 441] width 165 height 35
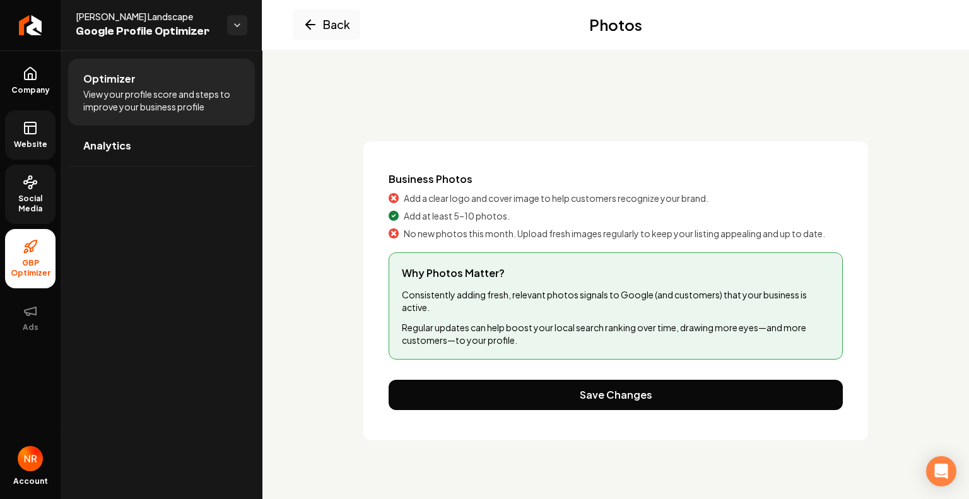
click at [436, 198] on span "Add a clear logo and cover image to help customers recognize your brand." at bounding box center [556, 198] width 305 height 13
